Goal: Transaction & Acquisition: Book appointment/travel/reservation

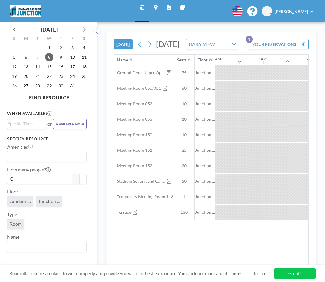
scroll to position [0, 787]
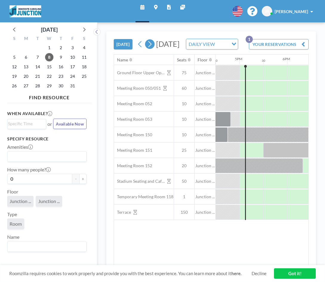
click at [150, 49] on icon at bounding box center [150, 44] width 6 height 9
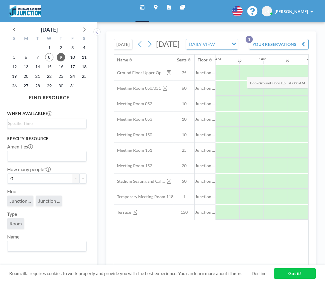
scroll to position [0, 0]
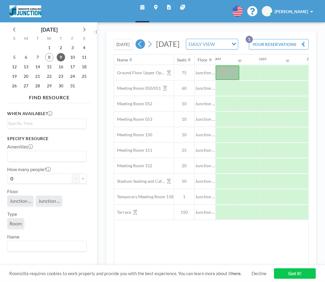
click at [142, 49] on icon at bounding box center [140, 44] width 6 height 9
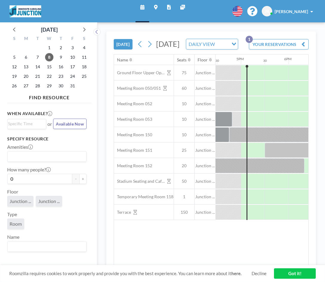
scroll to position [0, 787]
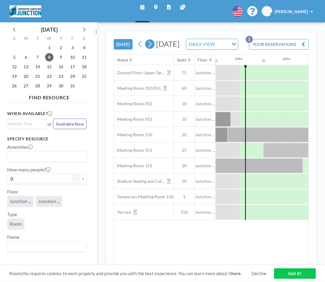
click at [151, 49] on icon at bounding box center [150, 44] width 6 height 9
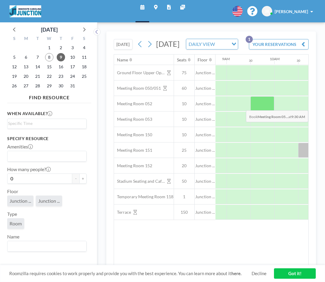
scroll to position [0, 419]
click at [262, 111] on div at bounding box center [261, 103] width 24 height 15
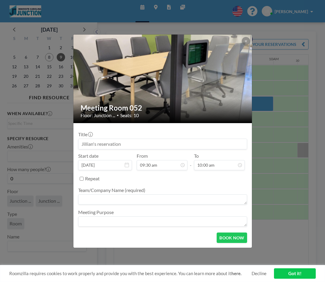
click at [172, 143] on input at bounding box center [162, 144] width 168 height 10
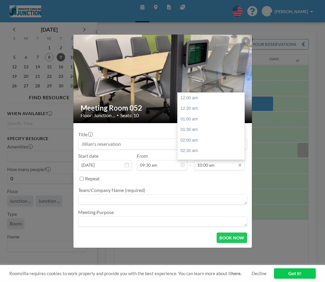
scroll to position [209, 0]
click at [204, 165] on input "10:00 am" at bounding box center [219, 165] width 51 height 10
type input "10:00 am"
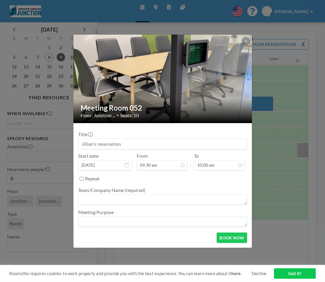
click at [133, 147] on input at bounding box center [162, 144] width 168 height 10
type input "J"
type input "[PERSON_NAME] and [PERSON_NAME] Meeting"
click at [111, 199] on textarea at bounding box center [162, 199] width 169 height 10
type textarea "O"
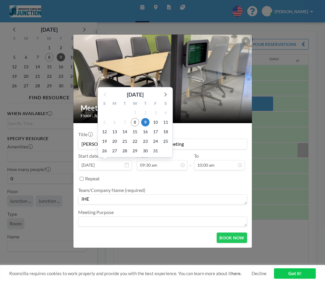
type textarea "IHE"
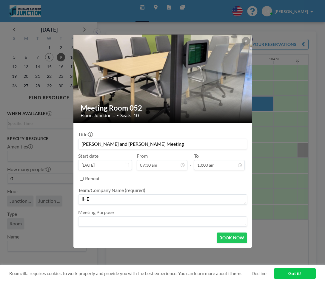
click at [87, 146] on input "[PERSON_NAME] and [PERSON_NAME] Meeting" at bounding box center [162, 144] width 168 height 10
drag, startPoint x: 81, startPoint y: 143, endPoint x: 141, endPoint y: 144, distance: 59.9
click at [141, 144] on input "[PERSON_NAME] and [PERSON_NAME] Meeting" at bounding box center [162, 144] width 168 height 10
type input "IHE Intern Check-In"
click at [126, 198] on textarea "IHE" at bounding box center [162, 199] width 169 height 10
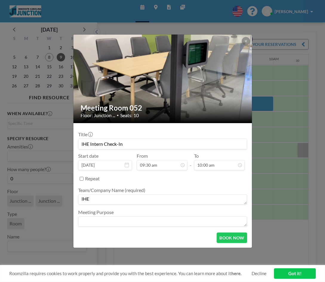
click at [116, 221] on textarea at bounding box center [162, 221] width 169 height 10
type textarea "[PERSON_NAME]"
drag, startPoint x: 116, startPoint y: 221, endPoint x: 134, endPoint y: 142, distance: 81.0
click at [134, 142] on input "IHE Intern Check-In" at bounding box center [162, 144] width 168 height 10
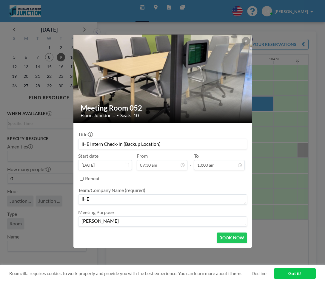
type input "IHE Intern Check-In (Backup Location)"
click at [123, 203] on textarea "IHE" at bounding box center [162, 199] width 169 height 10
click at [115, 222] on textarea "[PERSON_NAME]" at bounding box center [162, 221] width 169 height 10
type textarea "[PERSON_NAME] & [PERSON_NAME] Bi-weekly Meeting"
click at [238, 239] on button "BOOK NOW" at bounding box center [231, 237] width 30 height 10
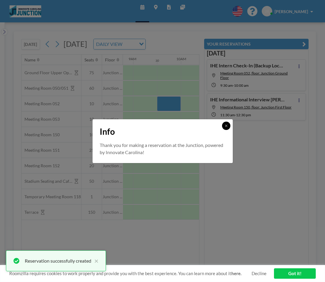
click at [228, 125] on button at bounding box center [226, 126] width 8 height 8
